Goal: Task Accomplishment & Management: Use online tool/utility

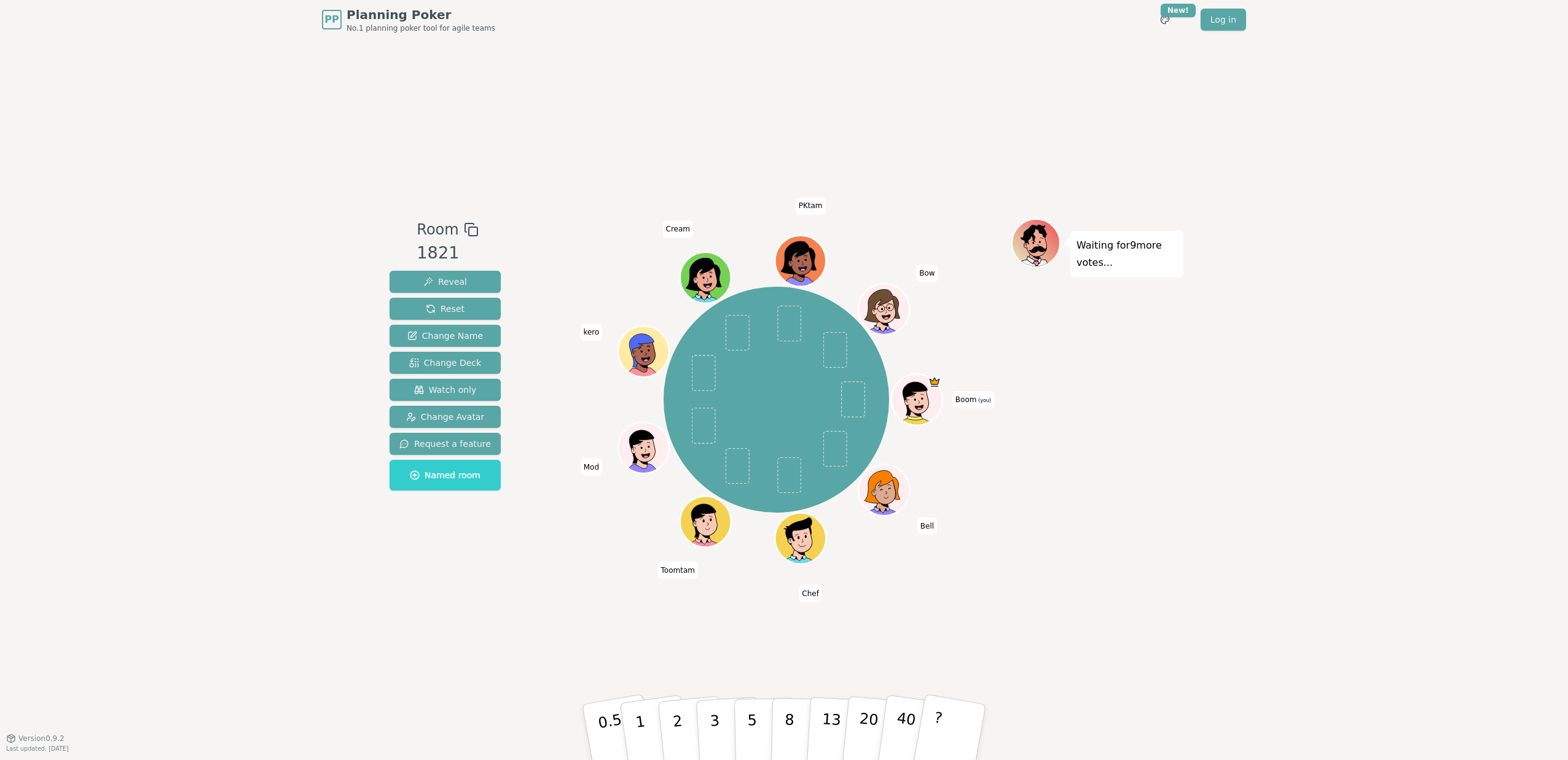
click at [567, 271] on div "Boom (you) Bell Chef Toomtam Mod kero Cream PKtam Bow" at bounding box center [776, 400] width 470 height 318
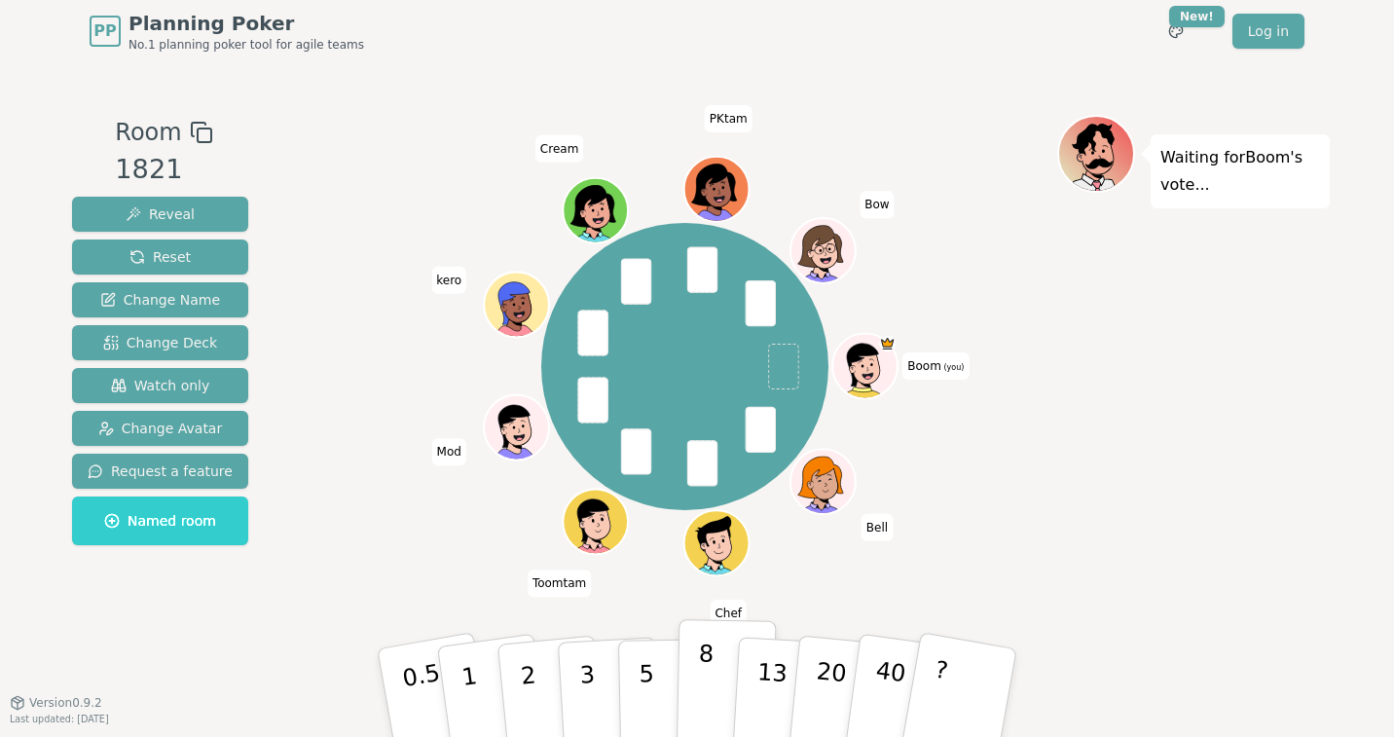
click at [699, 669] on p "8" at bounding box center [705, 692] width 17 height 105
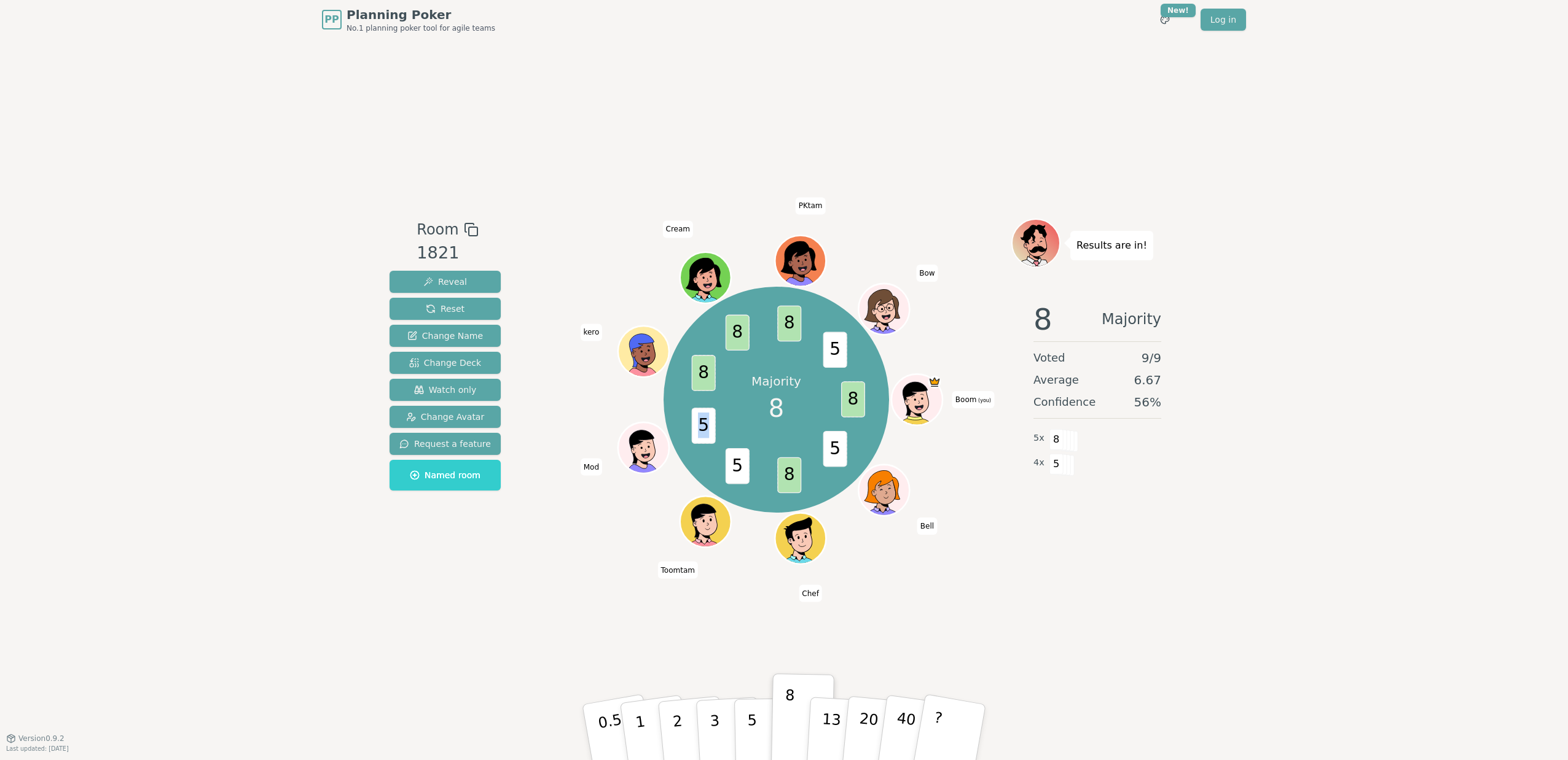
drag, startPoint x: 701, startPoint y: 430, endPoint x: 714, endPoint y: 430, distance: 13.0
click at [714, 430] on span "5" at bounding box center [704, 426] width 24 height 36
click at [609, 493] on div "Majority 8 8 5 8 5 5 8 8 8 5 Boom (you) Bell Chef Toomtam Mod kero Cream PKtam …" at bounding box center [776, 400] width 470 height 318
click at [551, 162] on div "Room 1821 Reveal Reset Change Name Change Deck Watch only Change Avatar Request…" at bounding box center [784, 389] width 799 height 699
click at [522, 285] on div "Room 1821 Reveal Reset Change Name Change Deck Watch only Change Avatar Request…" at bounding box center [784, 389] width 799 height 340
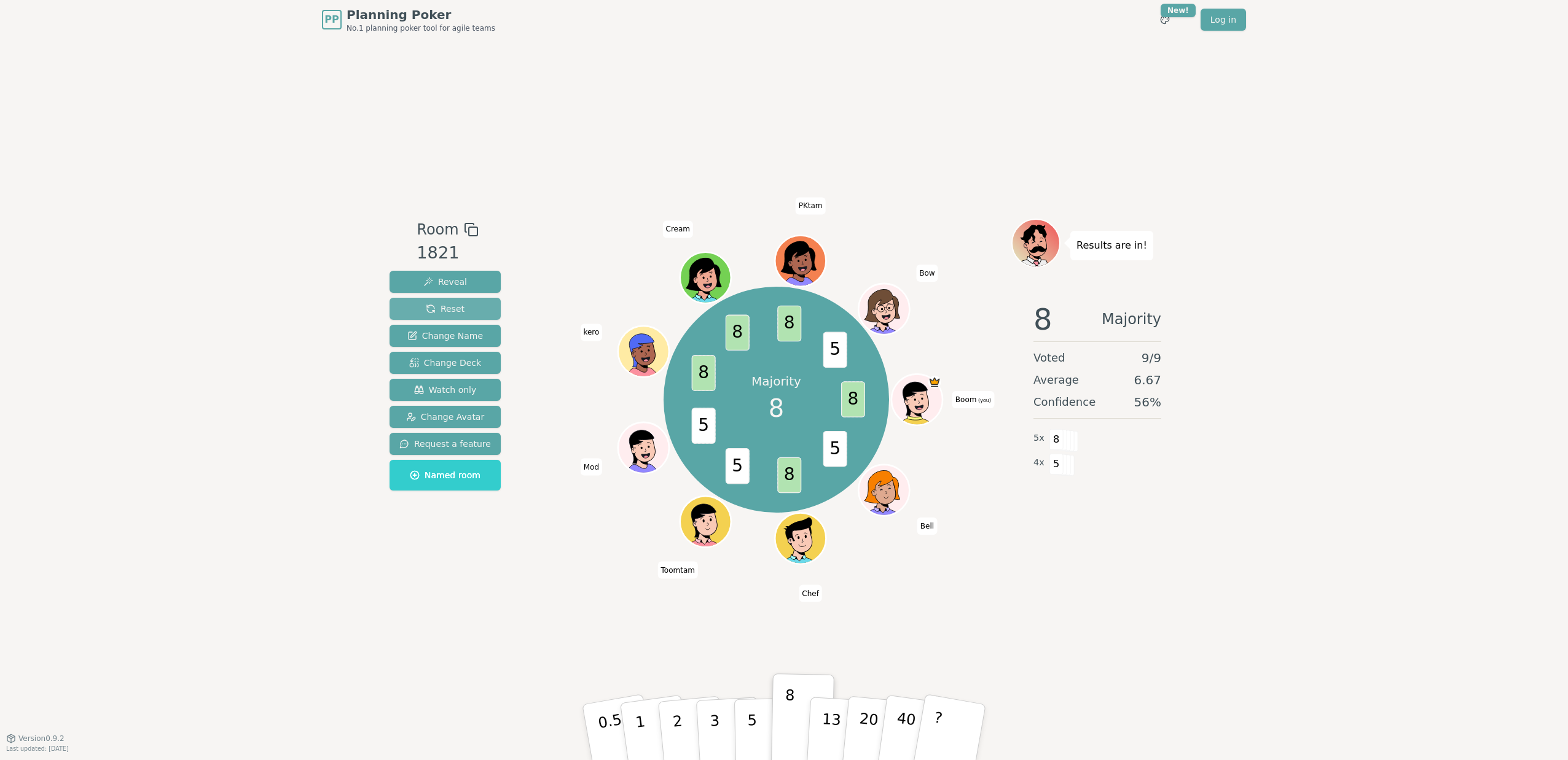
click at [437, 308] on span "Reset" at bounding box center [445, 308] width 38 height 12
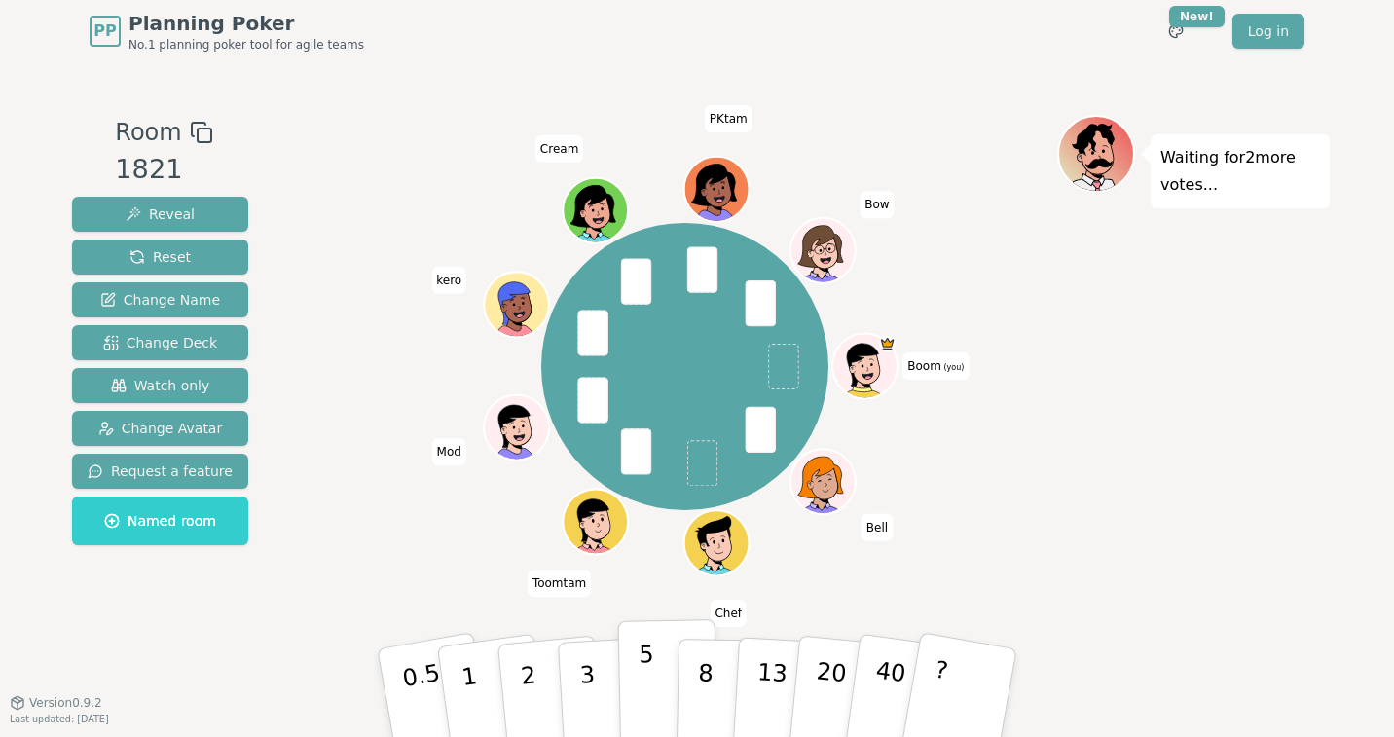
click at [643, 673] on p "5" at bounding box center [647, 693] width 17 height 105
click at [1047, 459] on div "Boom (you) Bell Chef Toomtam Mod kero Cream PKtam Bow" at bounding box center [685, 367] width 745 height 434
click at [585, 679] on p "3" at bounding box center [588, 695] width 21 height 106
click at [1246, 399] on div "Waiting for Chef 's vote..." at bounding box center [1193, 382] width 273 height 535
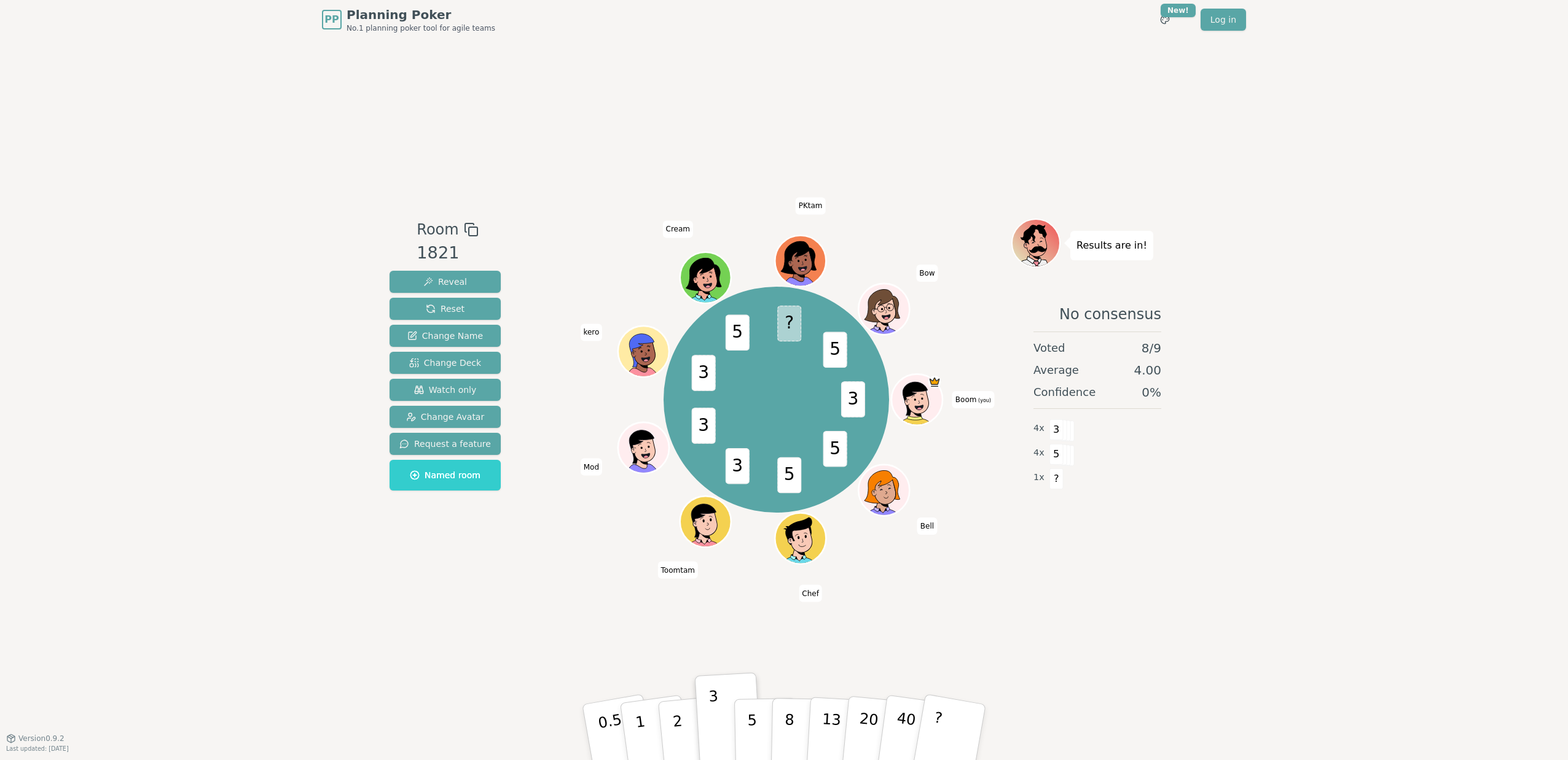
click at [1124, 519] on div "No consensus Voted 8 / 9 Average 4.00 Confidence 0 % 4 x 3 4 x 5 1 x ?" at bounding box center [1097, 414] width 172 height 245
click at [1102, 324] on span "No consensus" at bounding box center [1110, 314] width 102 height 20
click at [1113, 468] on div "1 x ?" at bounding box center [1097, 477] width 127 height 25
click at [755, 237] on div at bounding box center [776, 230] width 470 height 22
drag, startPoint x: 733, startPoint y: 465, endPoint x: 741, endPoint y: 467, distance: 8.2
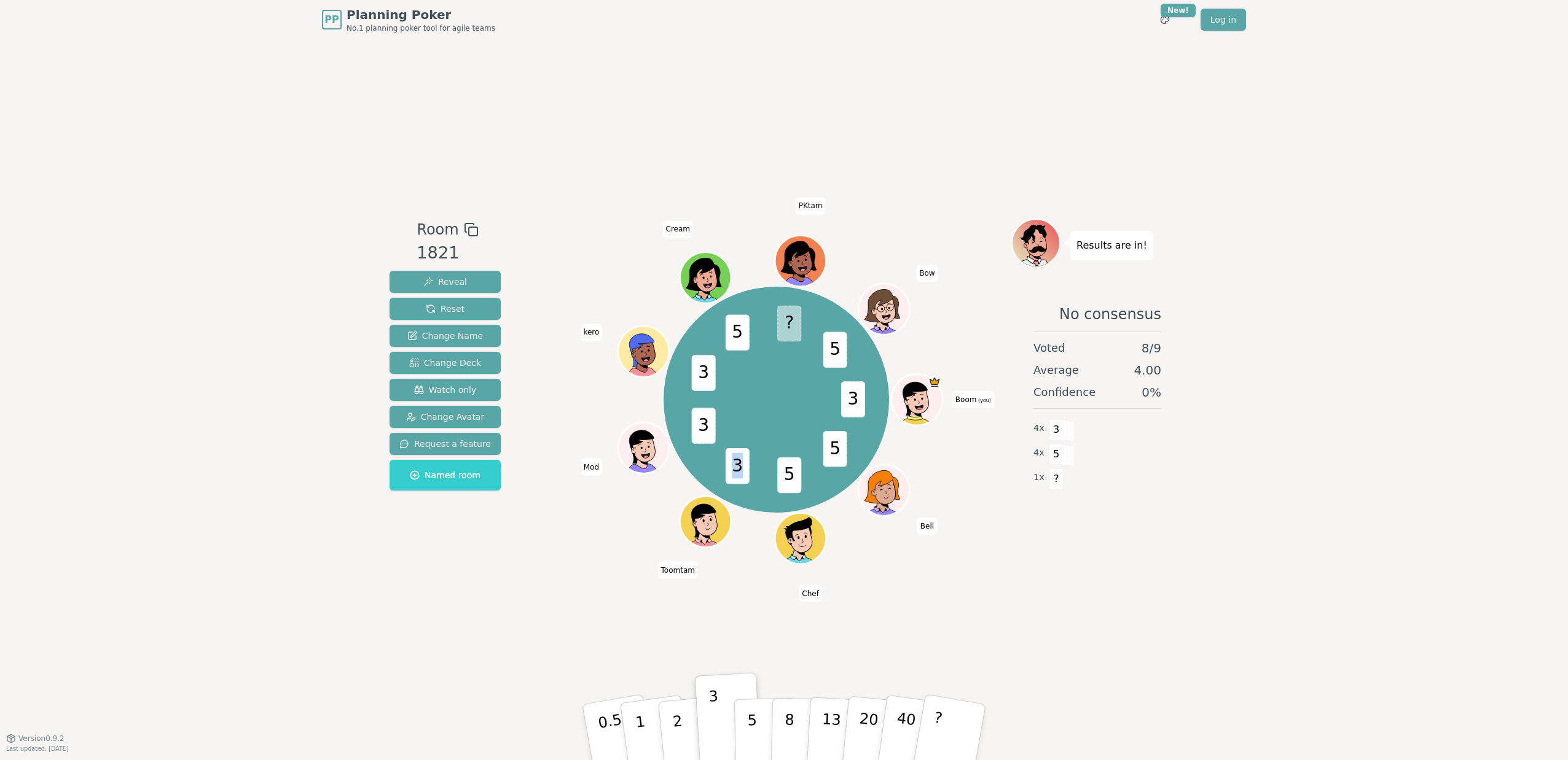
click at [741, 467] on span "3" at bounding box center [738, 466] width 24 height 36
click at [572, 564] on div "Room 1821 Reveal Reset Change Name Change Deck Watch only Change Avatar Request…" at bounding box center [784, 389] width 799 height 699
click at [528, 177] on div "Room 1821 Reveal Reset Change Name Change Deck Watch only Change Avatar Request…" at bounding box center [784, 389] width 799 height 699
click at [743, 336] on span "5" at bounding box center [738, 332] width 24 height 36
click at [663, 188] on div "Room 1821 Reveal Reset Change Name Change Deck Watch only Change Avatar Request…" at bounding box center [784, 389] width 799 height 699
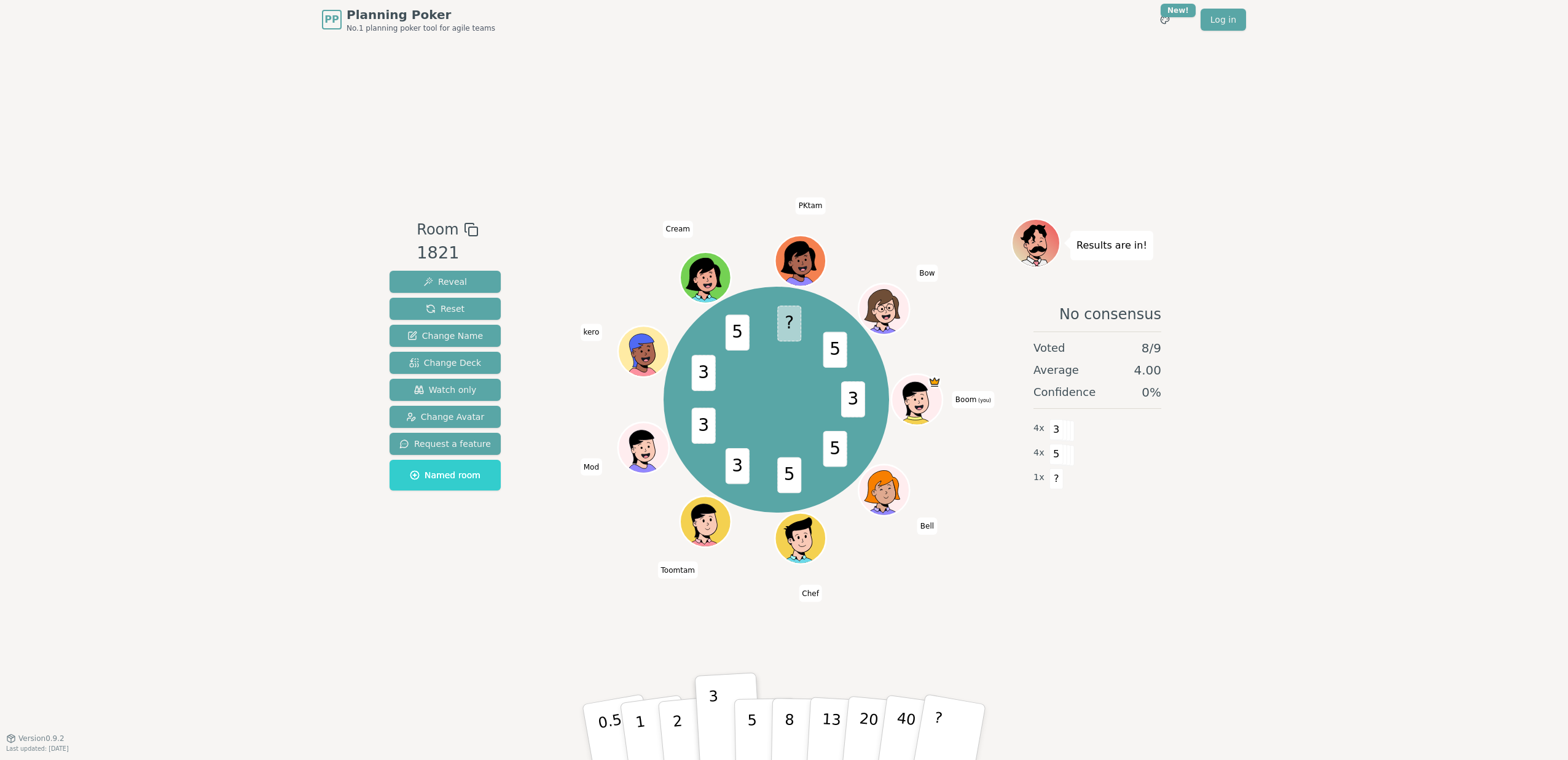
click at [1268, 474] on div "PP Planning Poker No.1 planning poker tool for agile teams Toggle theme New! Lo…" at bounding box center [784, 380] width 1568 height 760
click at [596, 193] on div "Room 1821 Reveal Reset Change Name Change Deck Watch only Change Avatar Request…" at bounding box center [784, 389] width 799 height 699
click at [441, 310] on span "Reset" at bounding box center [445, 308] width 38 height 12
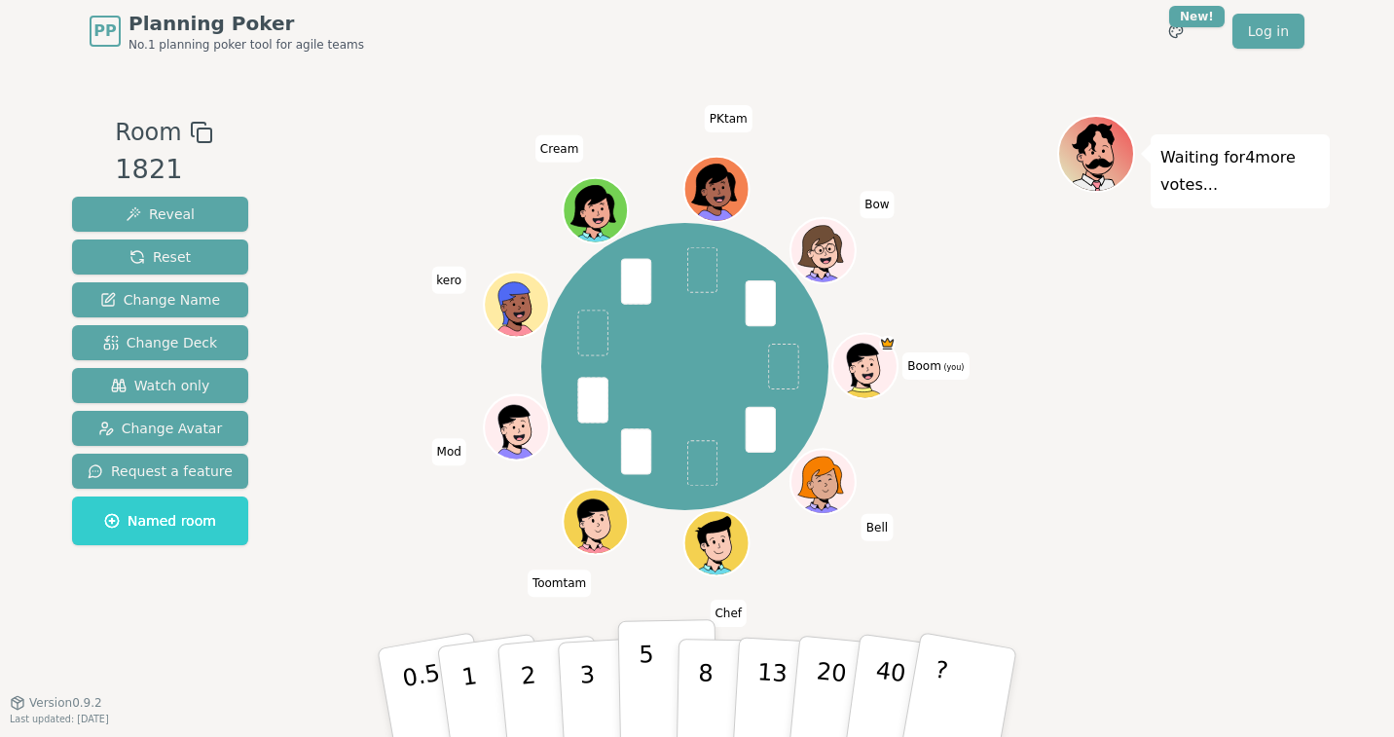
click at [654, 672] on button "5" at bounding box center [668, 693] width 100 height 148
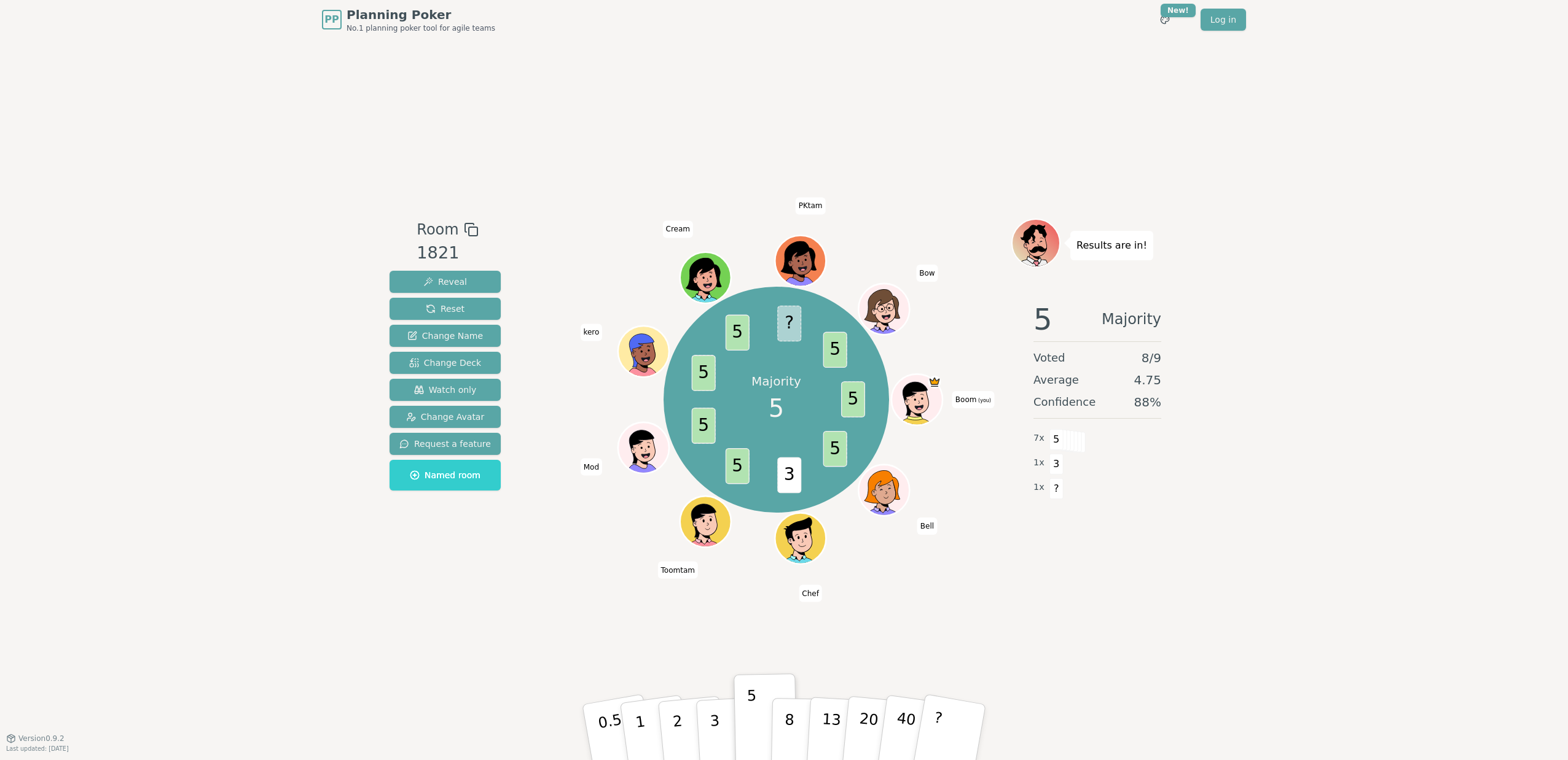
click at [1093, 609] on div "Room 1821 Reveal Reset Change Name Change Deck Watch only Change Avatar Request…" at bounding box center [784, 389] width 799 height 699
drag, startPoint x: 804, startPoint y: 593, endPoint x: 820, endPoint y: 593, distance: 16.0
click at [820, 593] on span "Chef" at bounding box center [810, 593] width 23 height 17
drag, startPoint x: 820, startPoint y: 593, endPoint x: 704, endPoint y: 619, distance: 118.9
click at [704, 619] on div "Room 1821 Reveal Reset Change Name Change Deck Watch only Change Avatar Request…" at bounding box center [784, 389] width 799 height 699
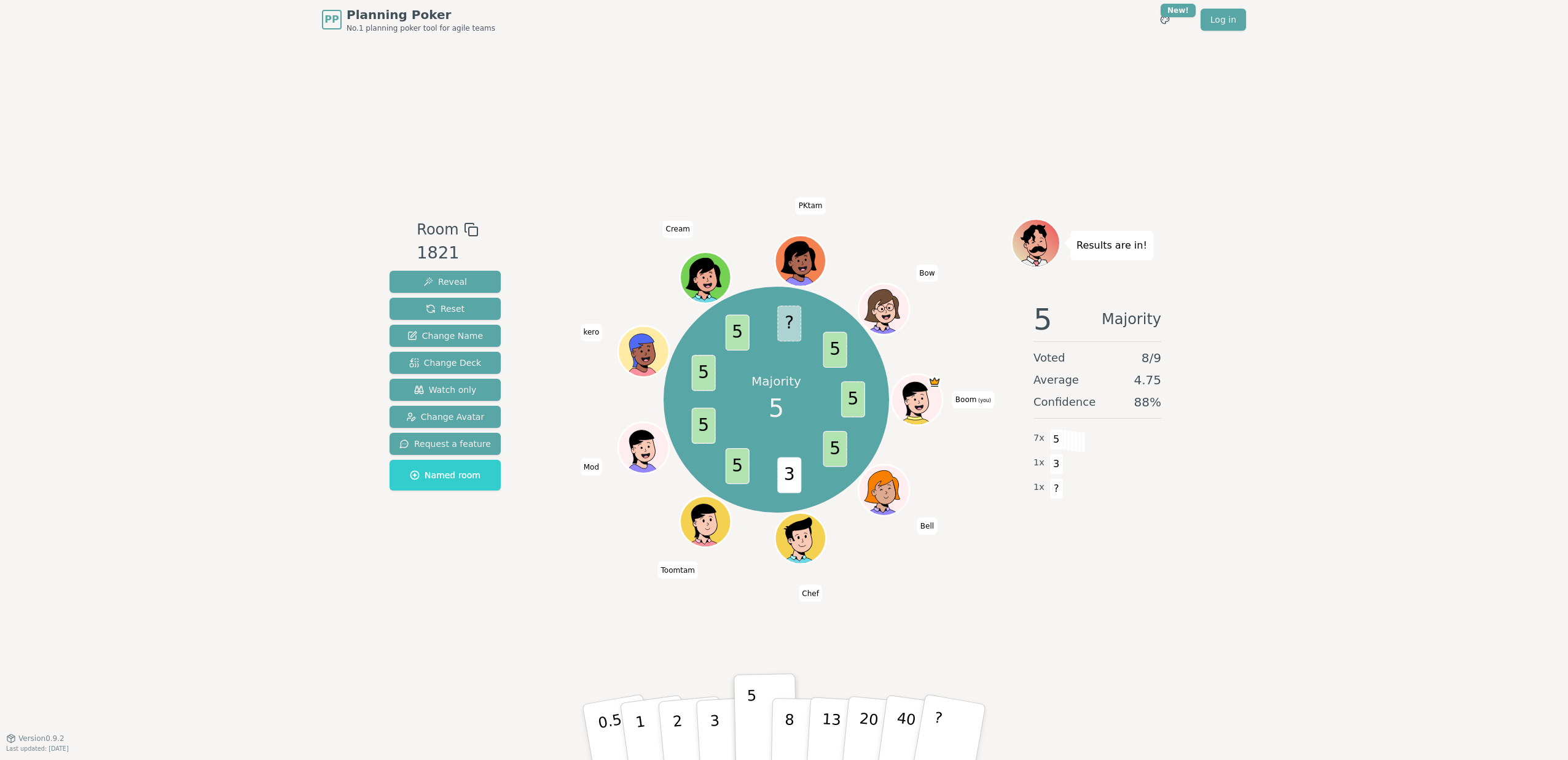
click at [849, 612] on div "Room 1821 Reveal Reset Change Name Change Deck Watch only Change Avatar Request…" at bounding box center [784, 389] width 799 height 699
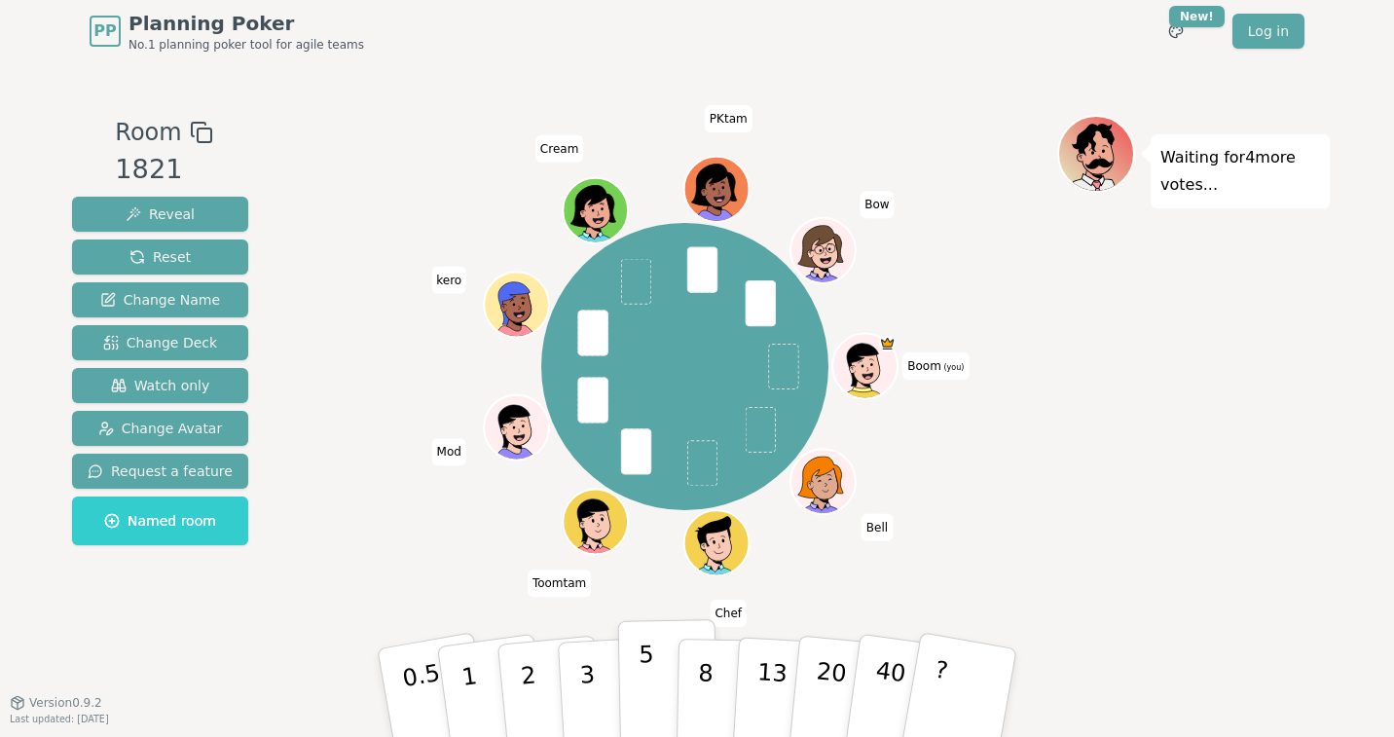
click at [636, 662] on button "5" at bounding box center [668, 693] width 100 height 148
click at [1165, 562] on div "Waiting for 2 more votes..." at bounding box center [1193, 382] width 273 height 535
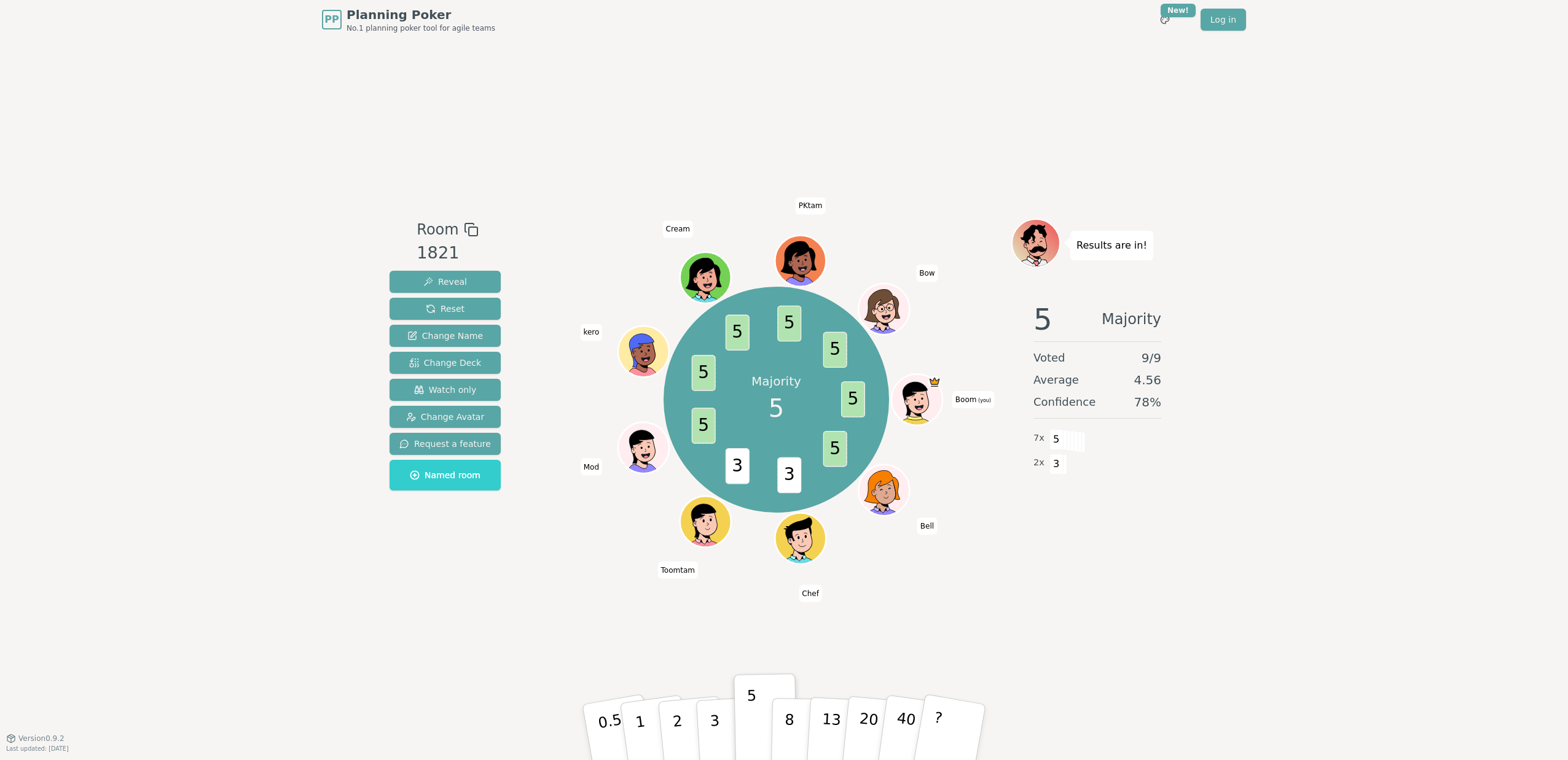
click at [726, 598] on div "Room 1821 Reveal Reset Change Name Change Deck Watch only Change Avatar Request…" at bounding box center [784, 389] width 799 height 699
click at [1136, 569] on div "Room 1821 Reveal Reset Change Name Change Deck Watch only Change Avatar Request…" at bounding box center [784, 389] width 799 height 699
click at [723, 615] on div "Room 1821 Reveal Reset Change Name Change Deck Watch only Change Avatar Request…" at bounding box center [784, 389] width 799 height 699
click at [1049, 547] on div "Results are in! 5 Majority Voted 9 / 9 Average 4.56 Confidence 78 % 7 x 5 2 x 3" at bounding box center [1097, 389] width 172 height 340
click at [1050, 542] on div "Results are in! 5 Majority Voted 9 / 9 Average 4.56 Confidence 78 % 7 x 5 2 x 3" at bounding box center [1097, 389] width 172 height 340
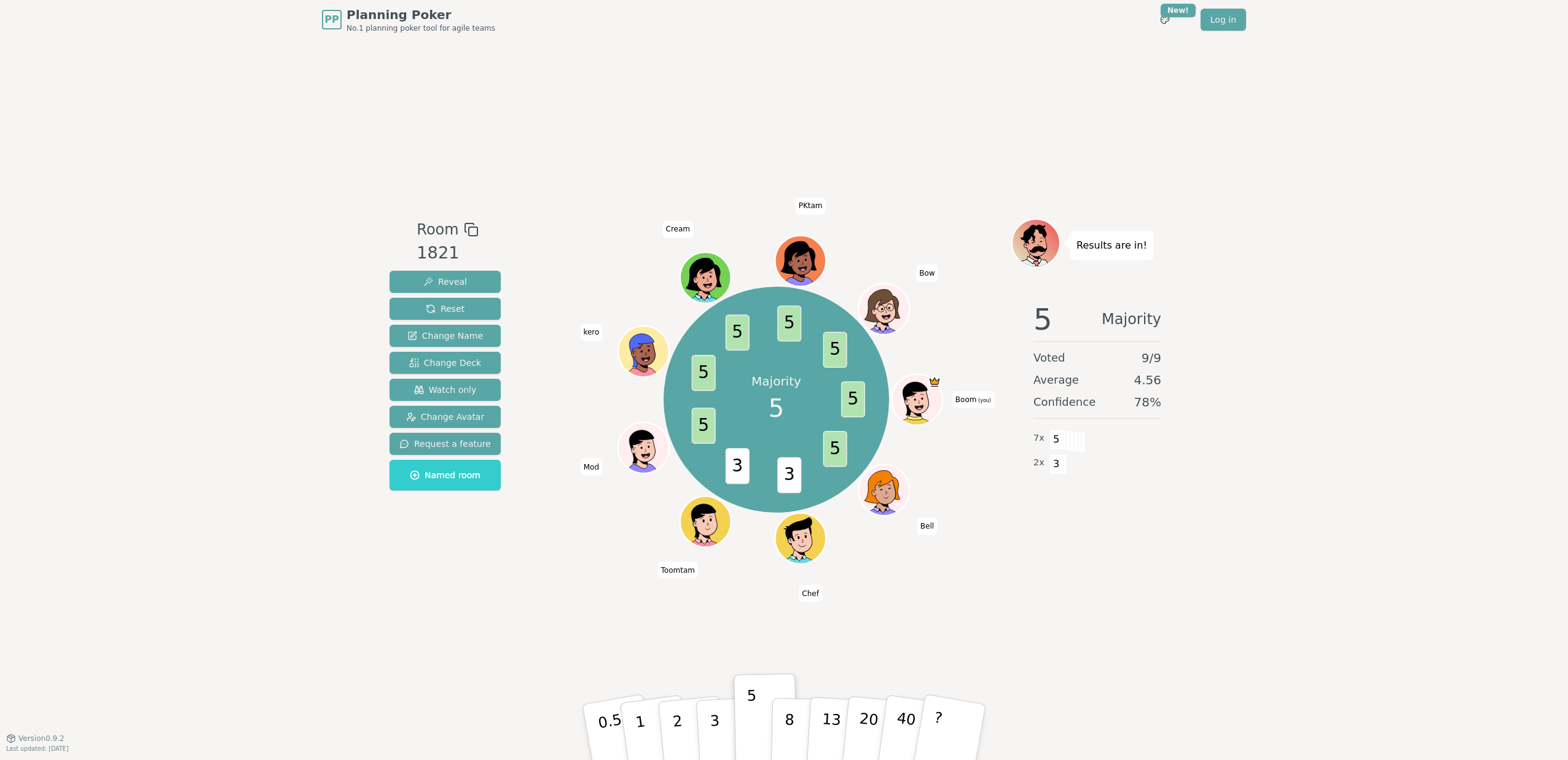
click at [1181, 550] on div "Results are in! 5 Majority Voted 9 / 9 Average 4.56 Confidence 78 % 7 x 5 2 x 3" at bounding box center [1097, 389] width 172 height 340
click at [1346, 211] on div "PP Planning Poker No.1 planning poker tool for agile teams Toggle theme New! Lo…" at bounding box center [784, 380] width 1568 height 760
click at [1063, 570] on div "Room 1821 Reveal Reset Change Name Change Deck Watch only Change Avatar Request…" at bounding box center [784, 389] width 799 height 699
click at [917, 213] on div "Room 1821 Reveal Reset Change Name Change Deck Watch only Change Avatar Request…" at bounding box center [784, 389] width 799 height 699
click at [591, 466] on span "Mod" at bounding box center [591, 467] width 21 height 17
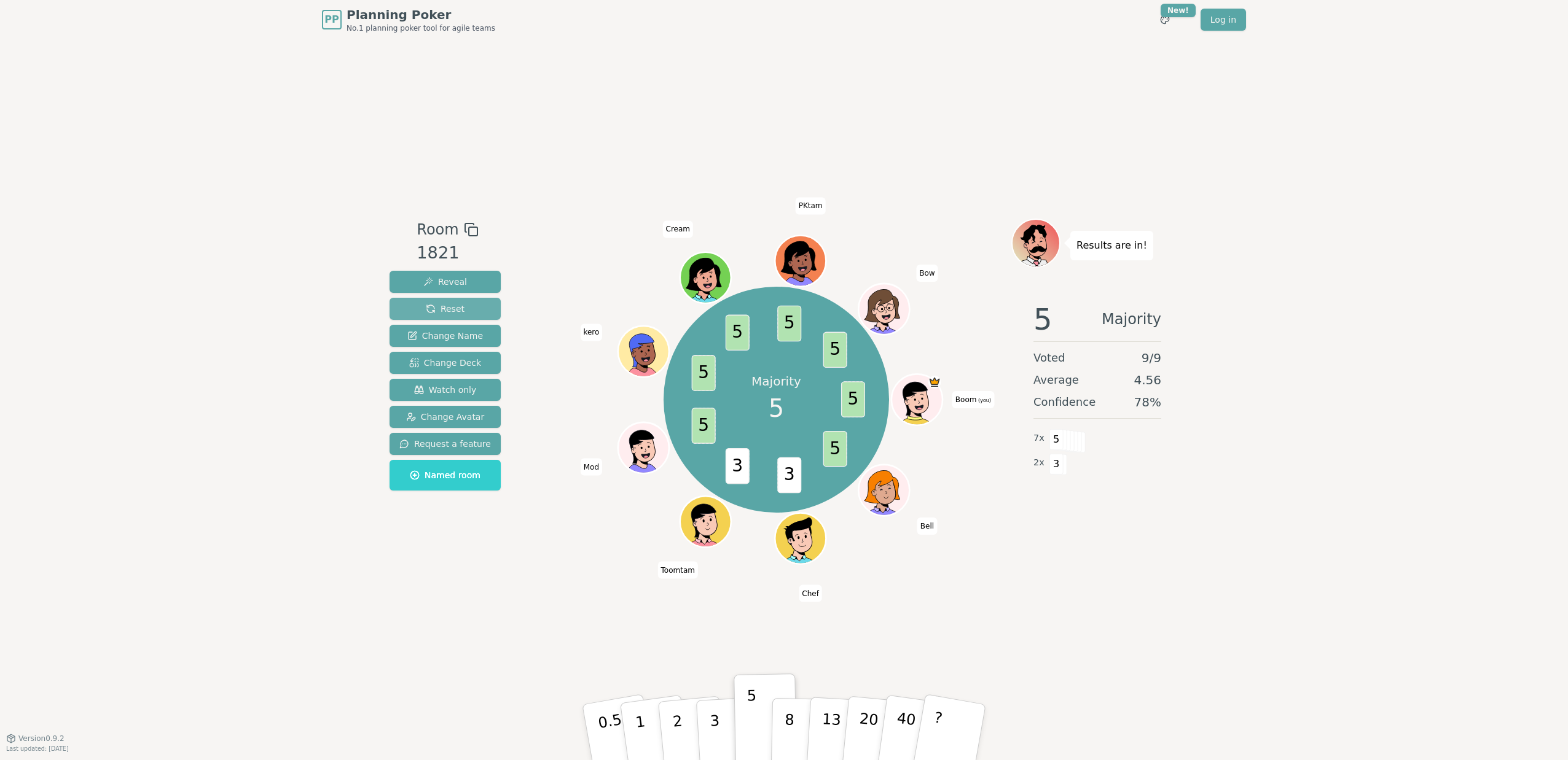
click at [441, 303] on span "Reset" at bounding box center [445, 308] width 38 height 12
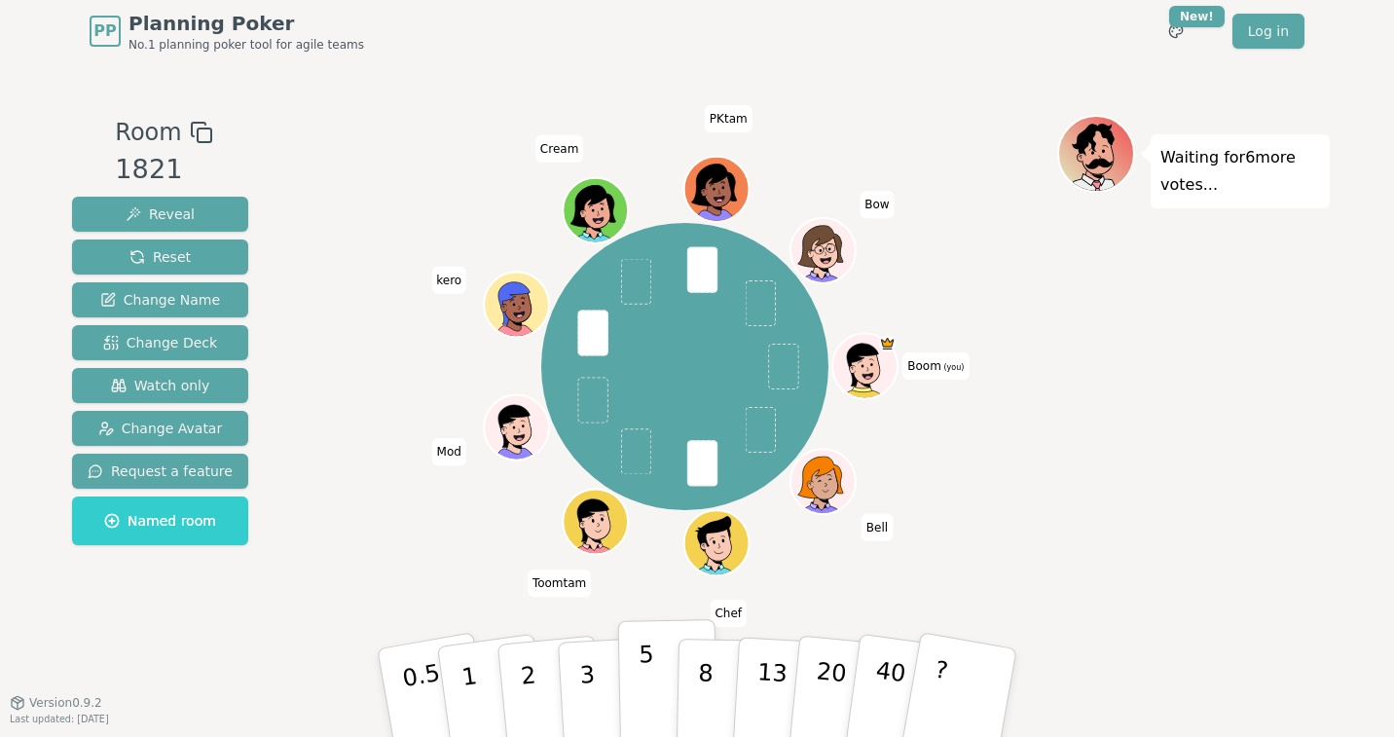
click at [648, 663] on p "5" at bounding box center [647, 693] width 17 height 105
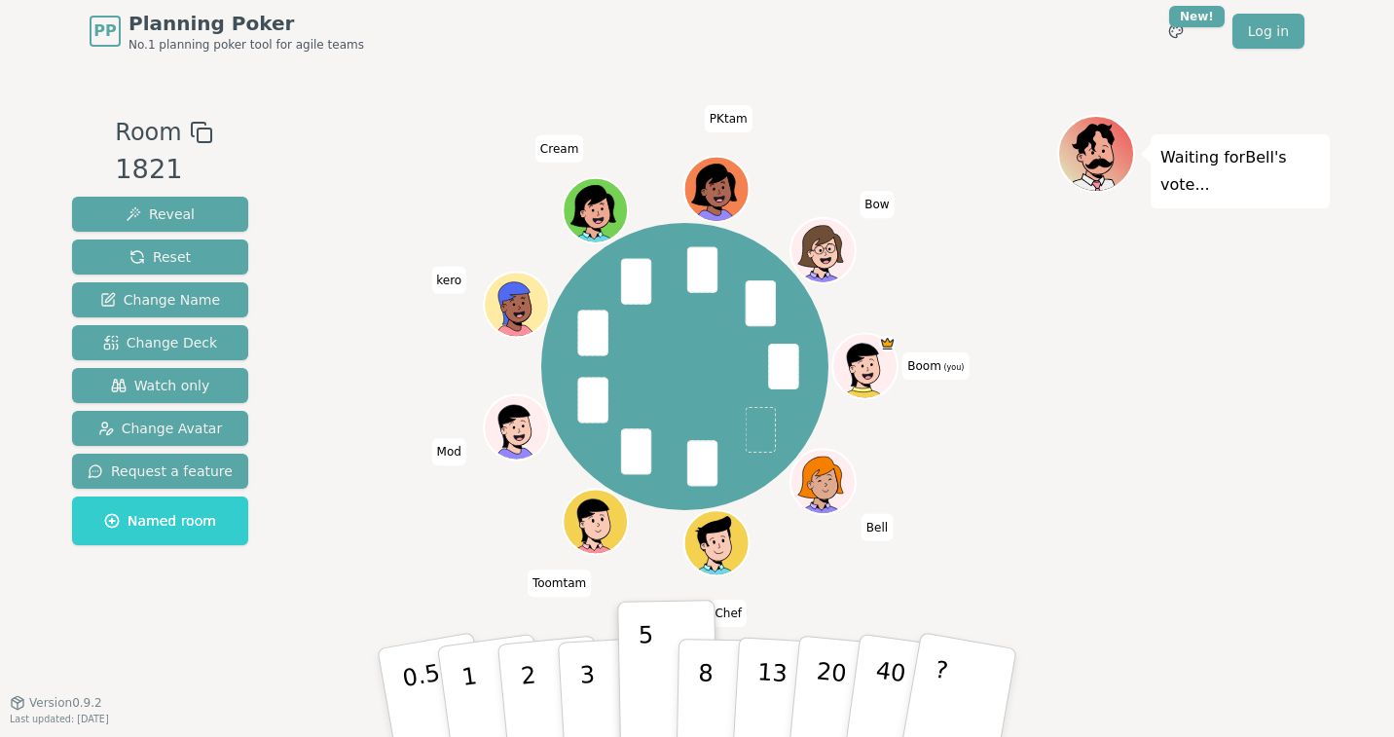
click at [1201, 463] on div "Waiting for [PERSON_NAME] 's vote..." at bounding box center [1193, 382] width 273 height 535
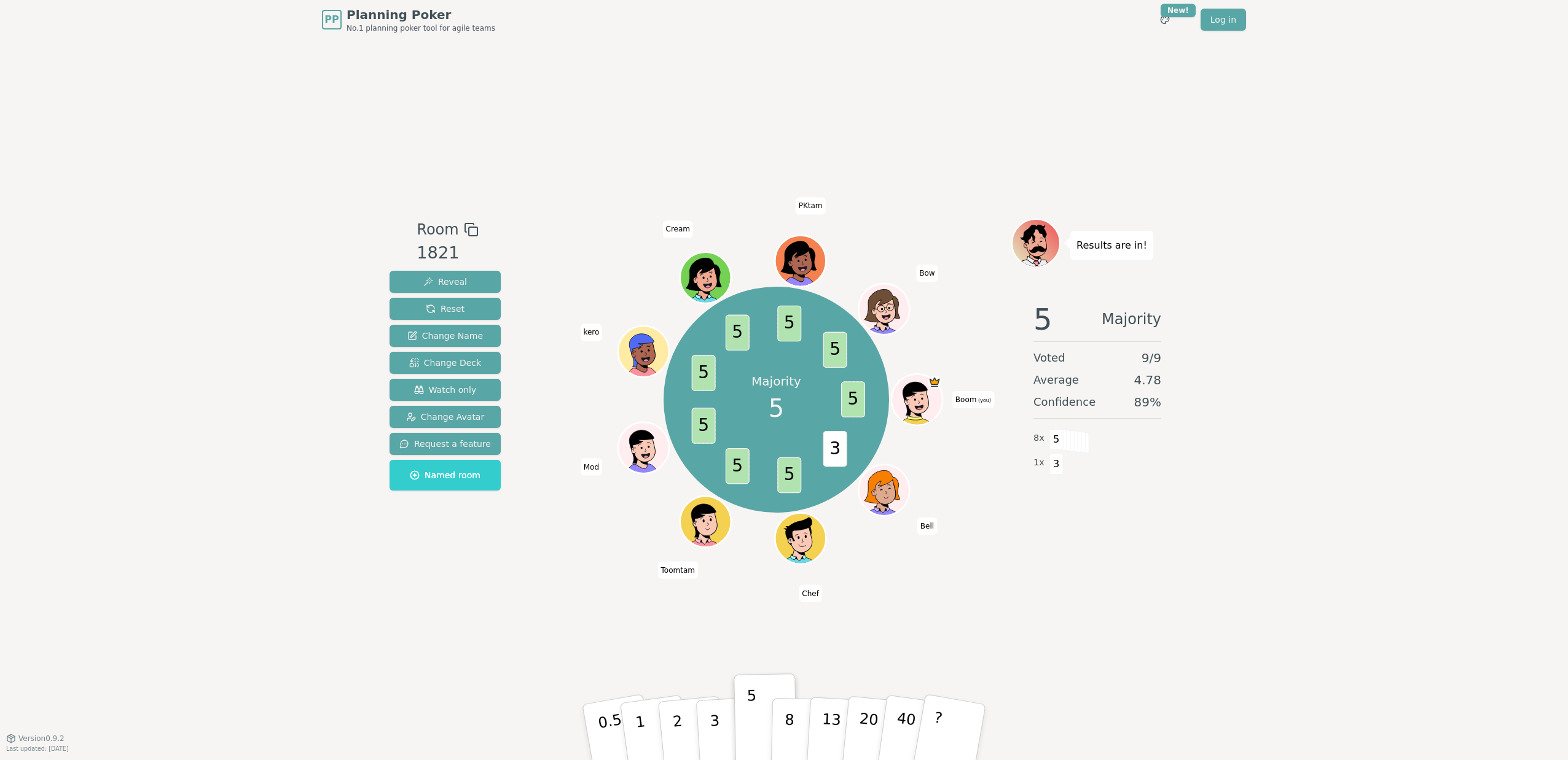
click at [1029, 551] on div "Results are in! 5 Majority Voted 9 / 9 Average 4.78 Confidence 89 % 8 x 5 1 x 3" at bounding box center [1097, 389] width 172 height 340
click at [941, 586] on div "Room 1821 Reveal Reset Change Name Change Deck Watch only Change Avatar Request…" at bounding box center [784, 389] width 799 height 699
drag, startPoint x: 921, startPoint y: 525, endPoint x: 934, endPoint y: 527, distance: 13.2
click at [934, 527] on span "Bell" at bounding box center [927, 526] width 20 height 17
click at [1250, 460] on div "PP Planning Poker No.1 planning poker tool for agile teams Toggle theme New! Lo…" at bounding box center [784, 380] width 1568 height 760
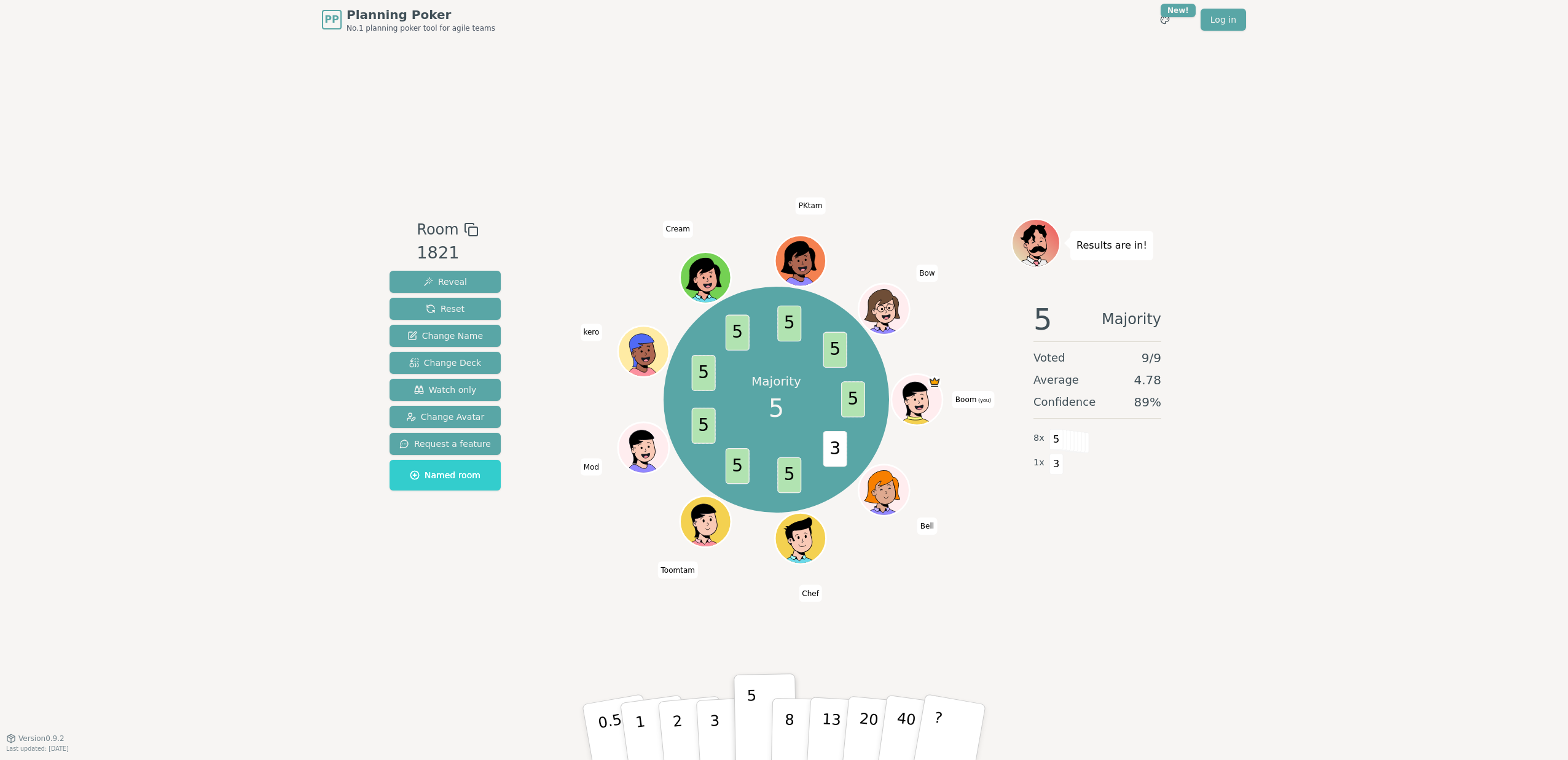
click at [1121, 582] on div "Room 1821 Reveal Reset Change Name Change Deck Watch only Change Avatar Request…" at bounding box center [784, 389] width 799 height 699
